Goal: Task Accomplishment & Management: Manage account settings

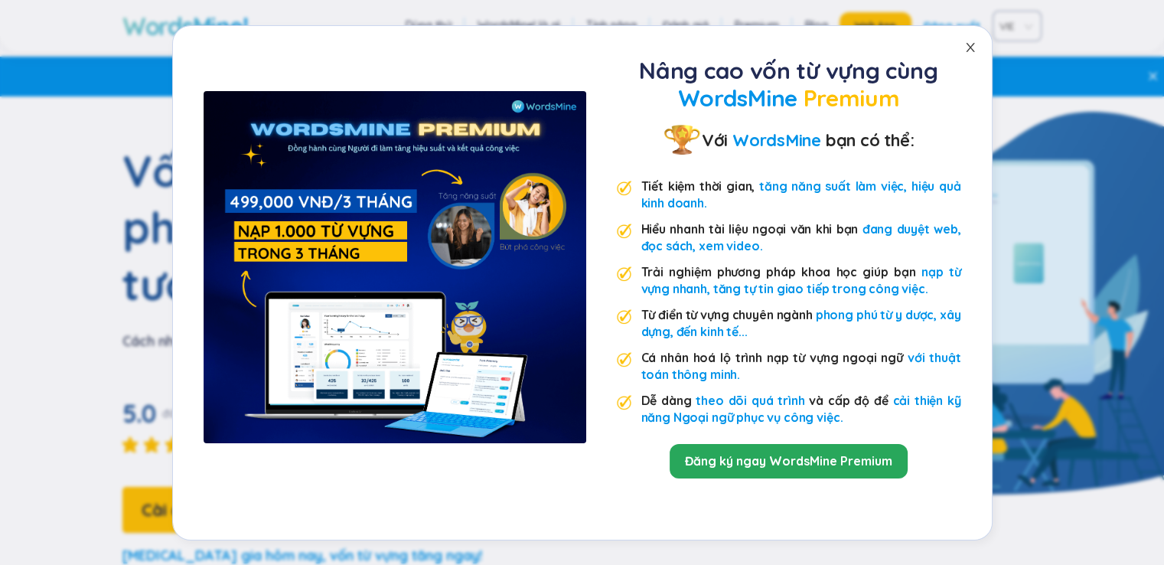
click at [967, 50] on icon "close" at bounding box center [970, 47] width 8 height 9
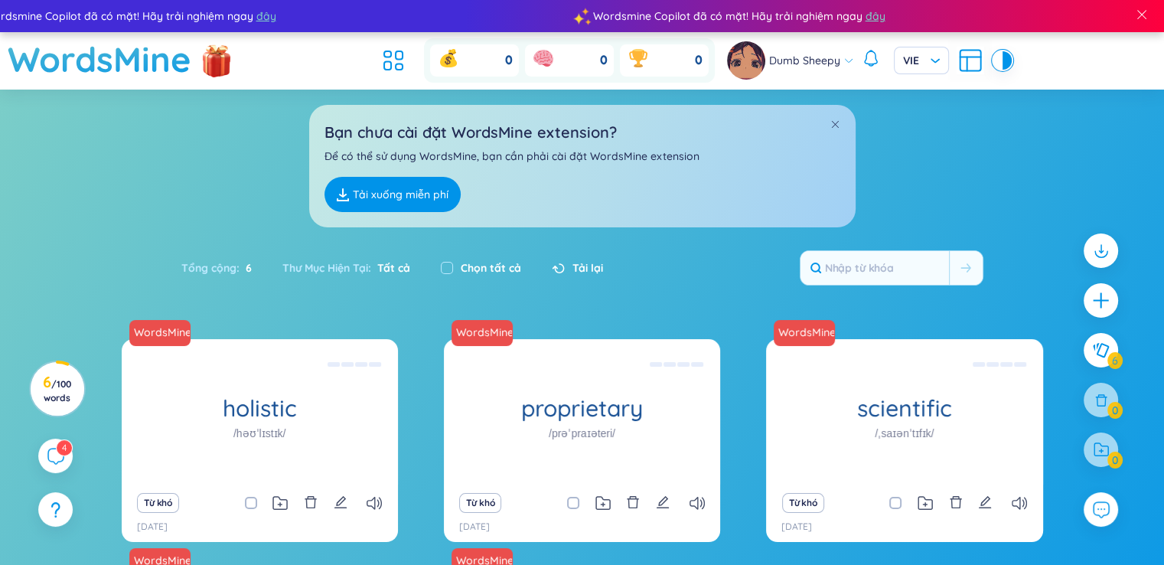
click at [77, 152] on section "Sắp xếp Chữ cái tăng dần Chữ cái giảm dần Thời gian xa nhất Thời gian gần nhất …" at bounding box center [582, 455] width 1164 height 730
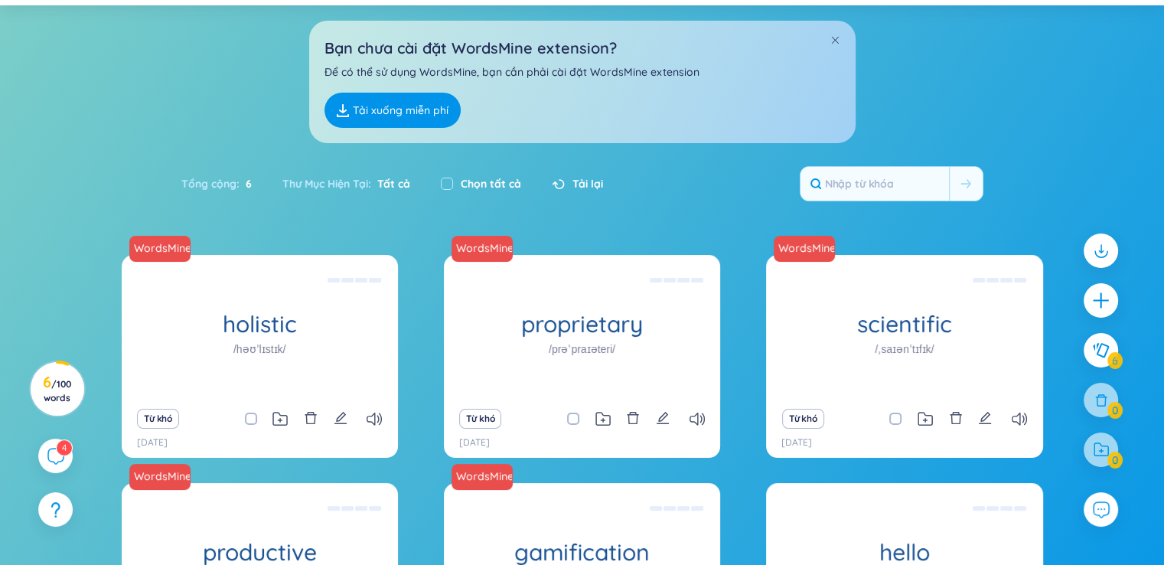
scroll to position [230, 0]
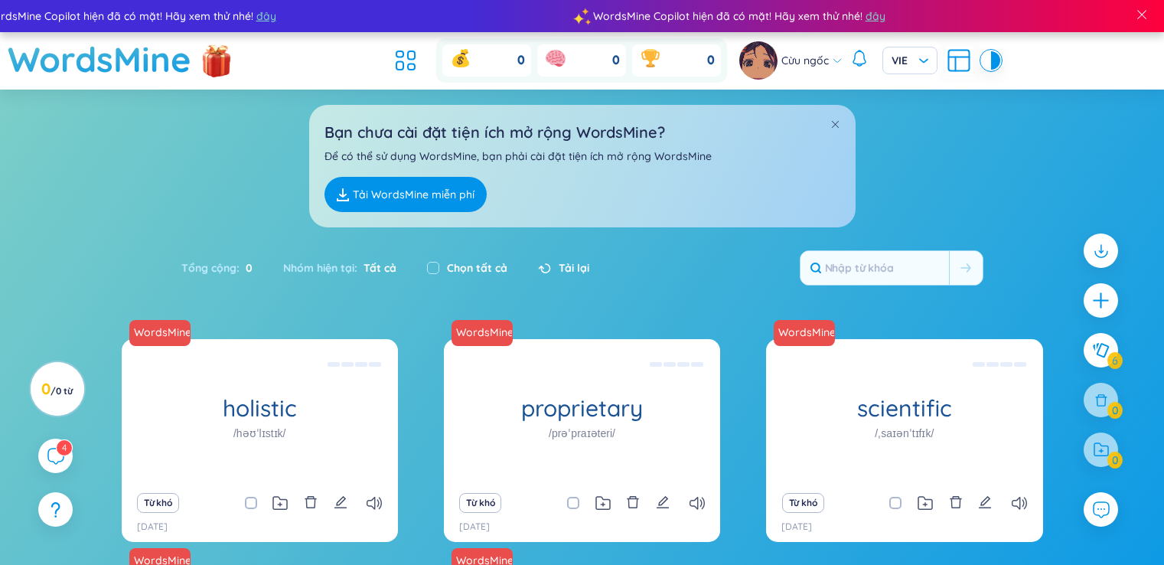
click at [758, 60] on img at bounding box center [758, 60] width 38 height 38
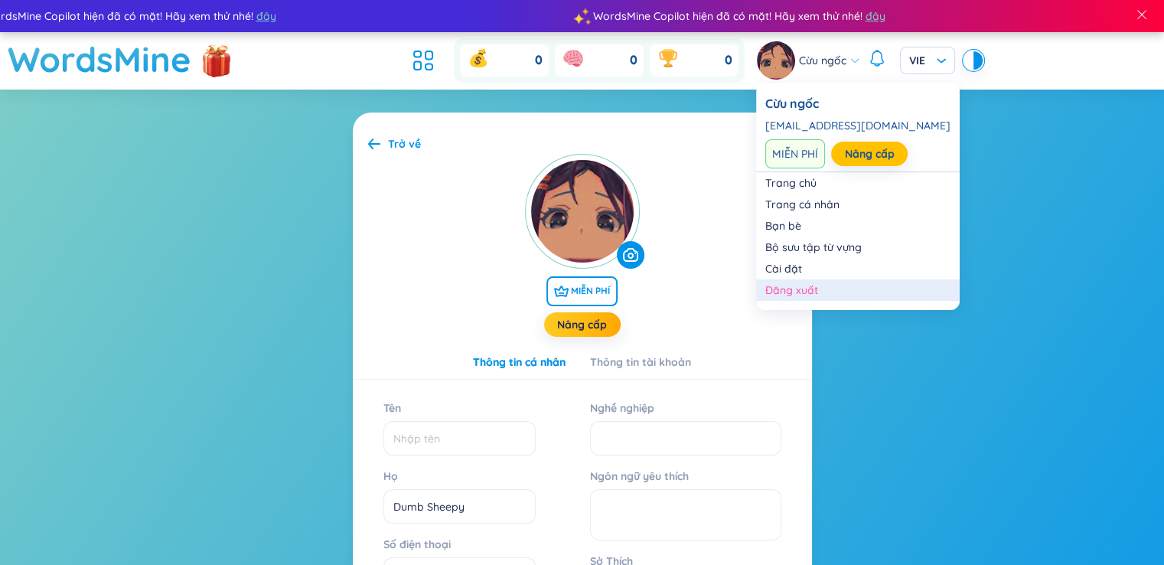
click at [815, 288] on font "Đăng xuất" at bounding box center [791, 290] width 53 height 14
